Goal: Task Accomplishment & Management: Use online tool/utility

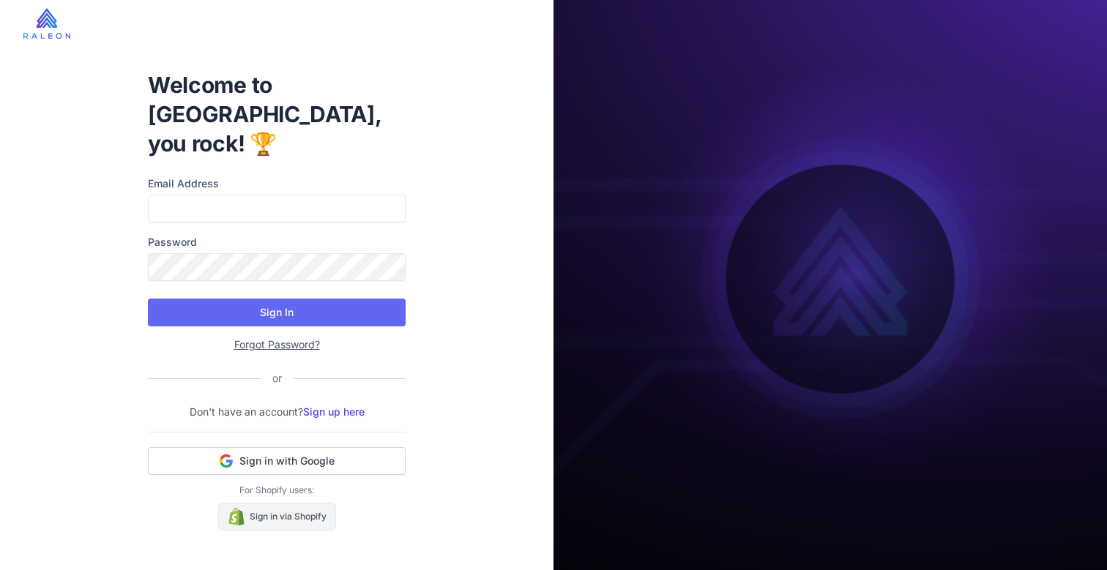
click at [286, 503] on link "Sign in via Shopify" at bounding box center [277, 517] width 118 height 28
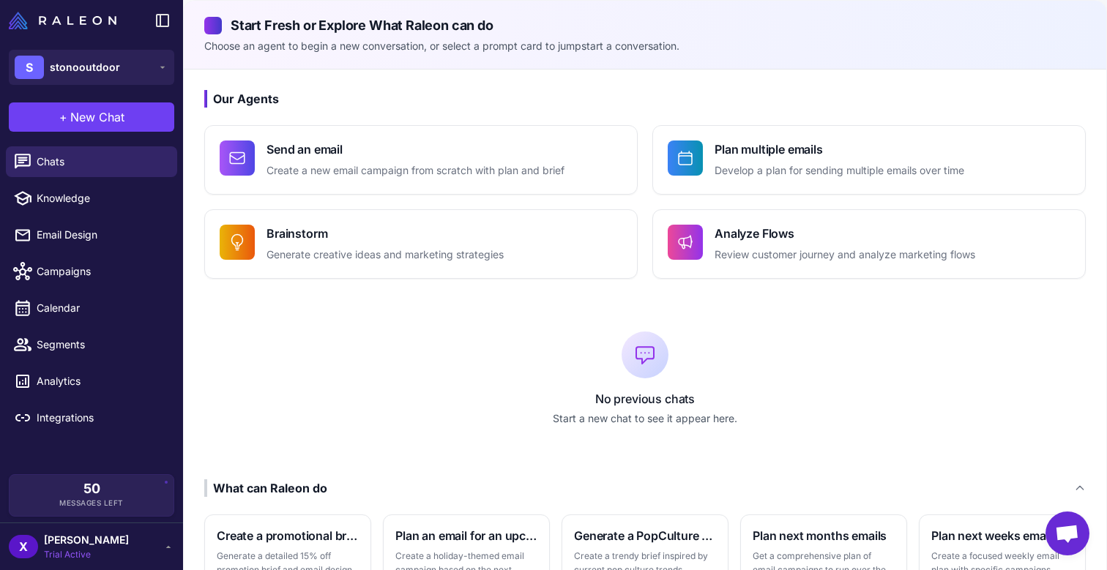
click at [383, 373] on div "No previous chats Start a new chat to see it appear here." at bounding box center [645, 379] width 882 height 154
